Goal: Find contact information: Find contact information

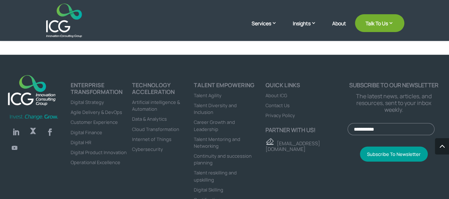
scroll to position [1021, 0]
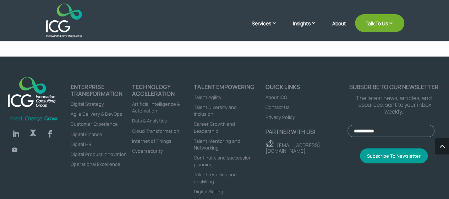
click at [284, 107] on span "Contact Us" at bounding box center [278, 107] width 24 height 6
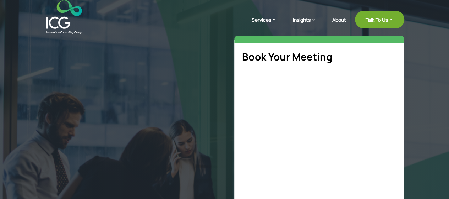
select select "**"
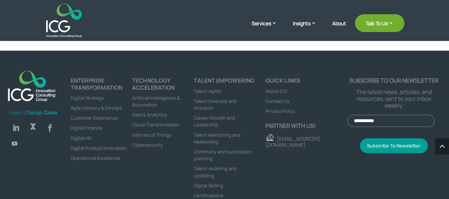
scroll to position [416, 0]
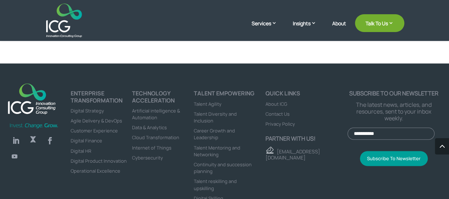
click at [281, 103] on span "About ICG" at bounding box center [277, 104] width 22 height 6
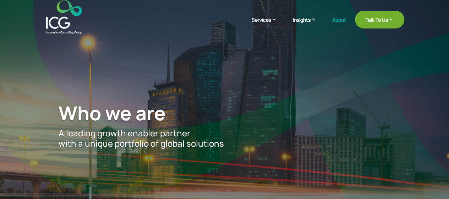
click at [342, 18] on link "About" at bounding box center [339, 25] width 14 height 17
